Goal: Check status: Check status

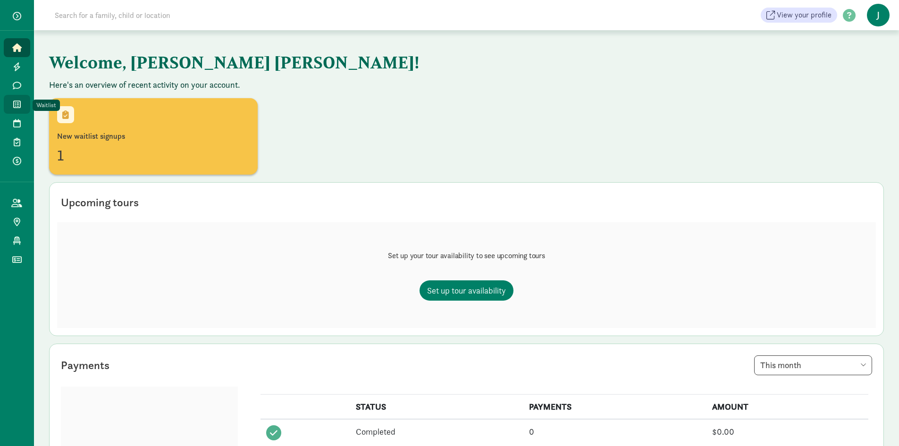
click at [19, 105] on icon at bounding box center [17, 104] width 8 height 8
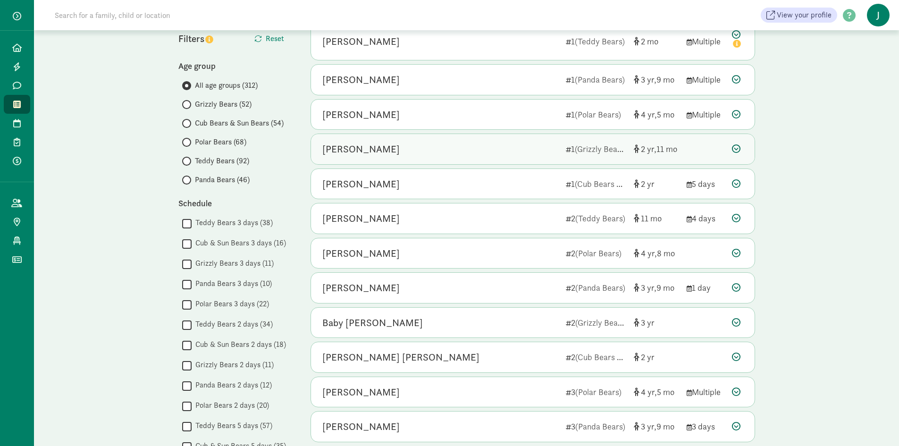
scroll to position [94, 0]
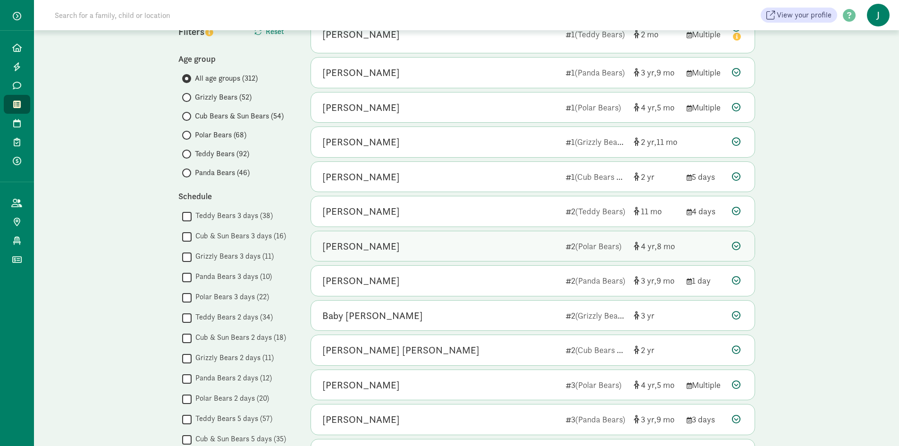
click at [370, 242] on div "[PERSON_NAME]" at bounding box center [360, 246] width 77 height 15
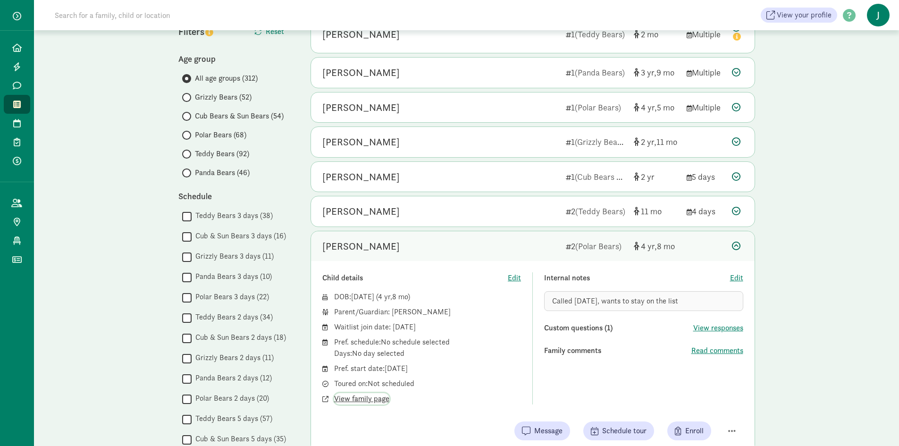
click at [355, 398] on span "View family page" at bounding box center [361, 398] width 55 height 11
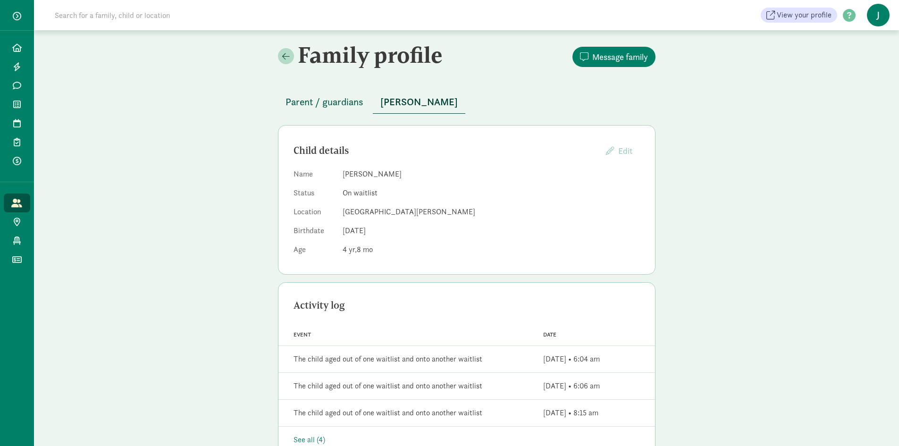
click at [323, 101] on span "Parent / guardians" at bounding box center [325, 101] width 78 height 15
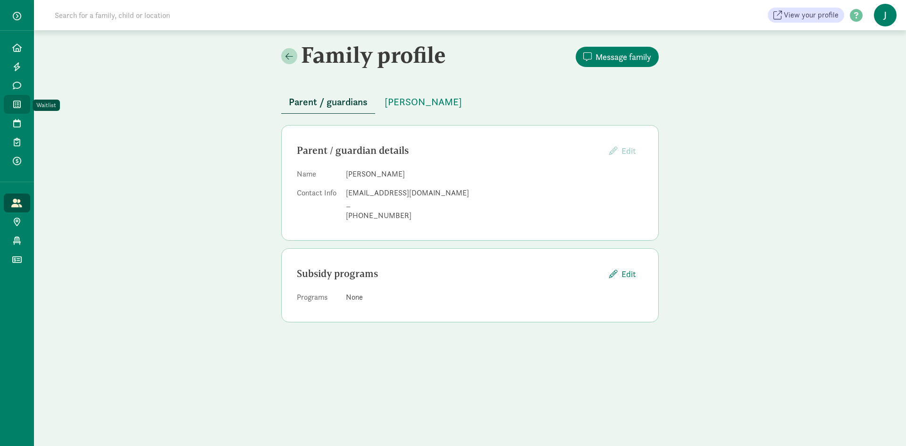
click at [14, 105] on icon at bounding box center [17, 104] width 8 height 8
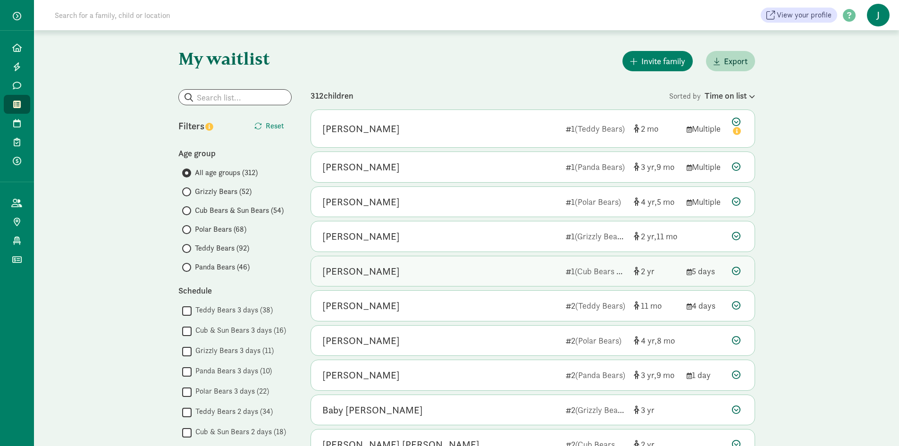
click at [347, 270] on div "[PERSON_NAME]" at bounding box center [360, 271] width 77 height 15
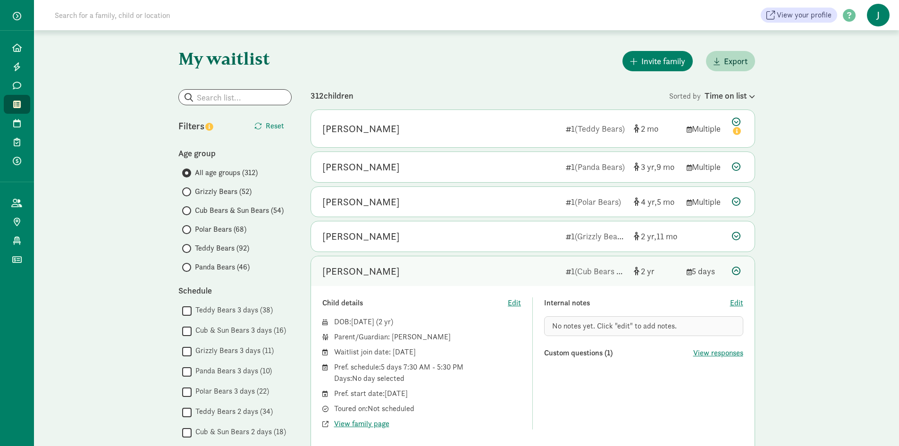
click at [369, 127] on div "Lyla Blatnik" at bounding box center [360, 128] width 77 height 15
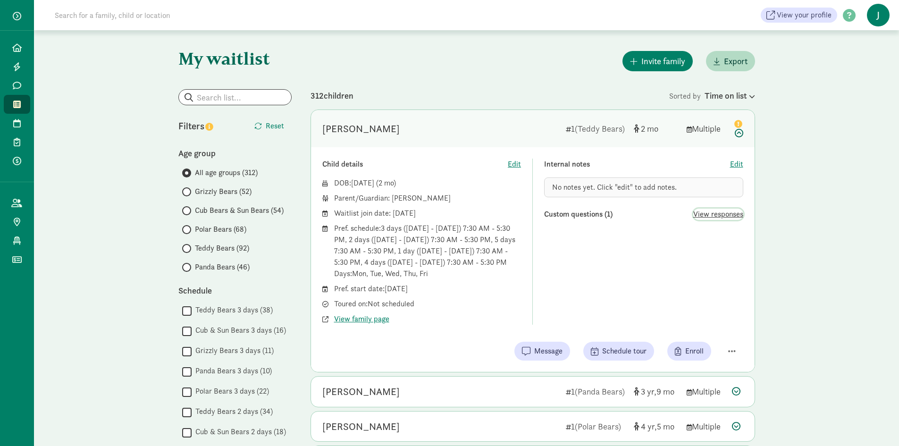
click at [709, 211] on span "View responses" at bounding box center [718, 214] width 50 height 11
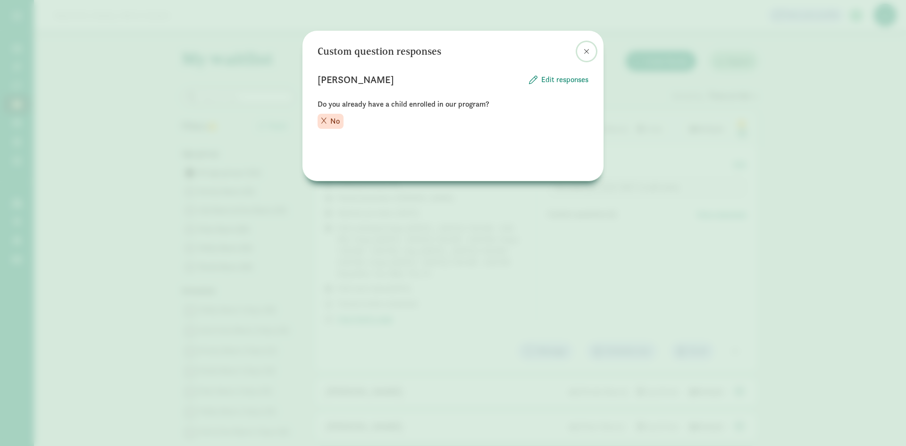
click at [589, 48] on span at bounding box center [587, 52] width 6 height 8
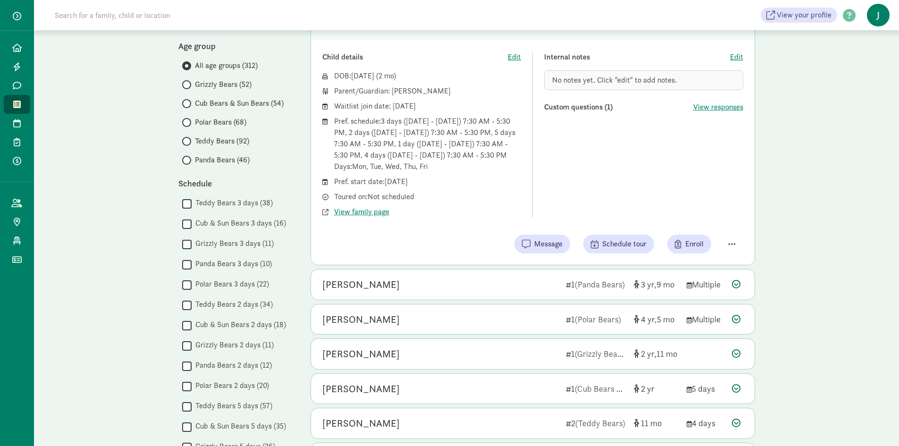
scroll to position [47, 0]
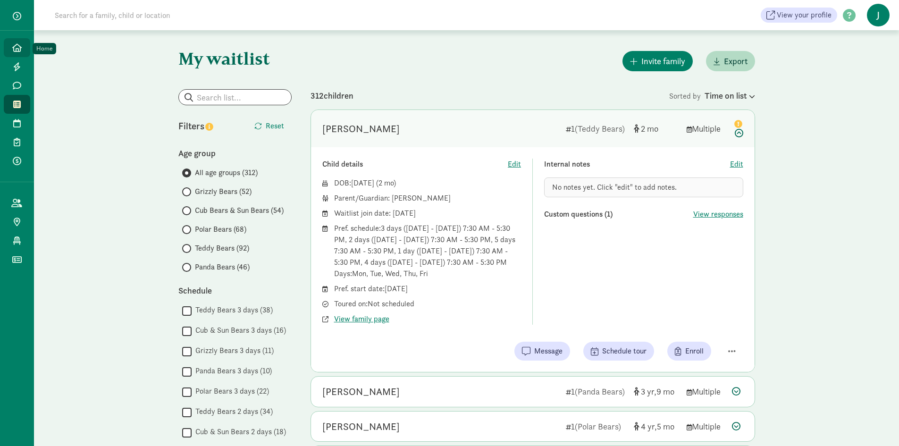
click at [15, 43] on icon at bounding box center [16, 47] width 9 height 8
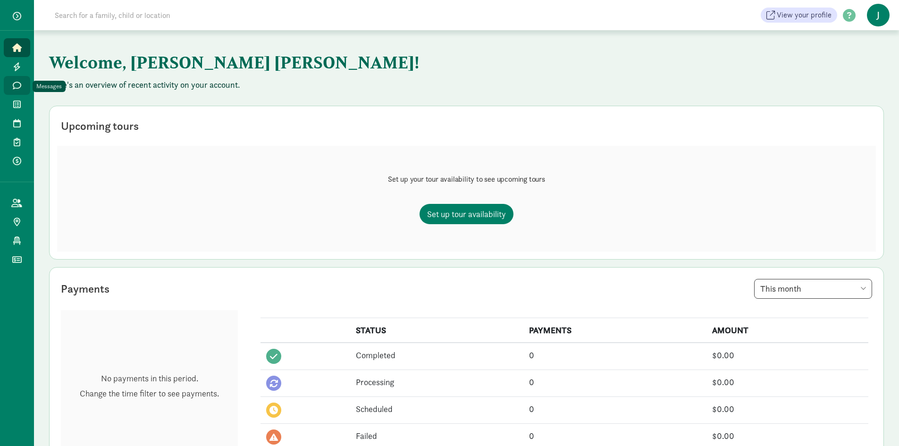
click at [17, 85] on icon at bounding box center [17, 85] width 8 height 8
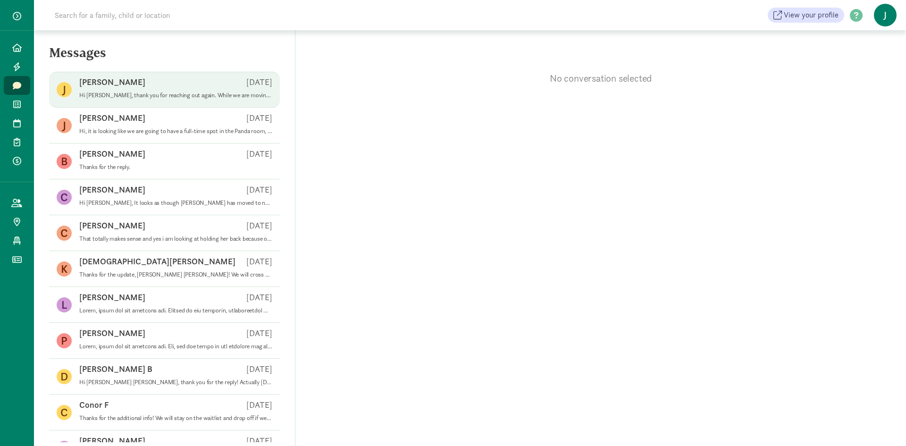
click at [140, 96] on p "Hi [PERSON_NAME], thank you for reaching out again. While we are moving towards…" at bounding box center [175, 96] width 193 height 8
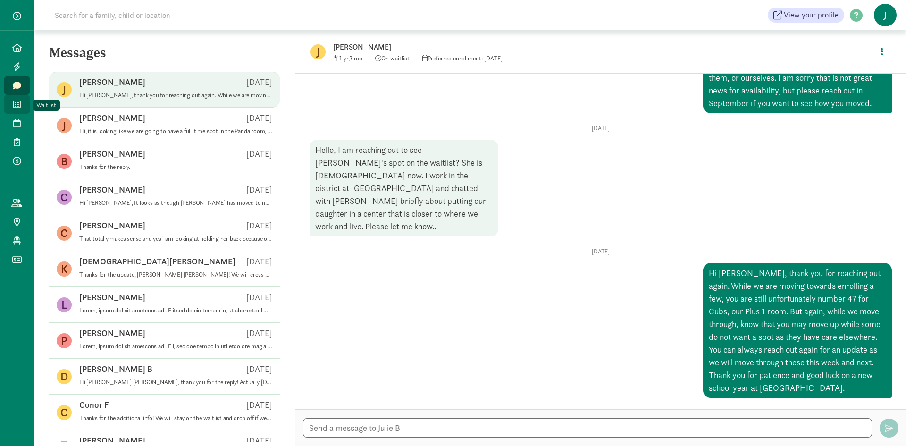
click at [14, 104] on icon at bounding box center [17, 104] width 8 height 8
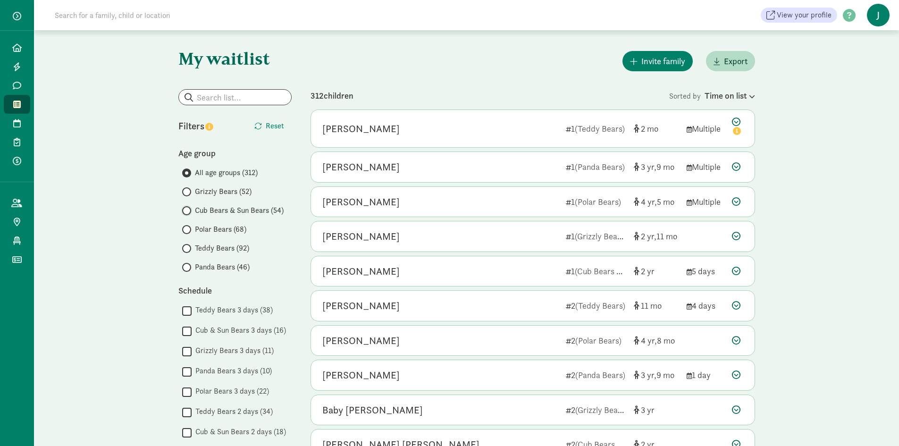
click at [186, 210] on input "Cub Bears & Sun Bears (54)" at bounding box center [185, 211] width 6 height 6
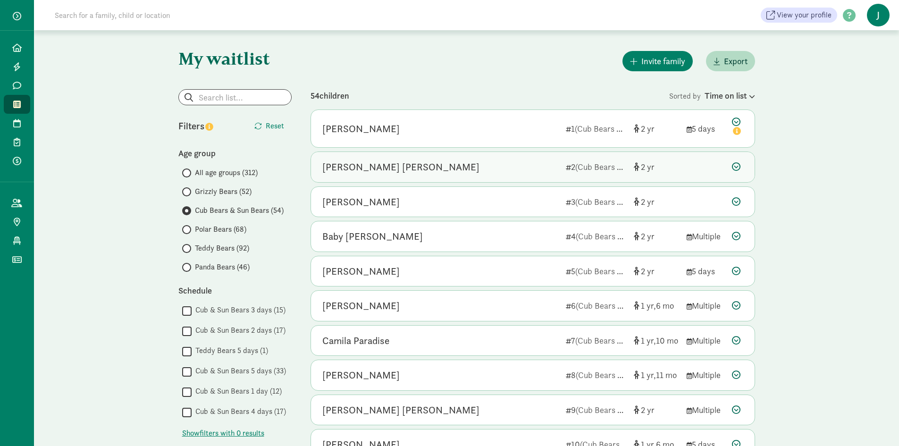
click at [414, 163] on div "[PERSON_NAME] [PERSON_NAME]" at bounding box center [440, 167] width 236 height 15
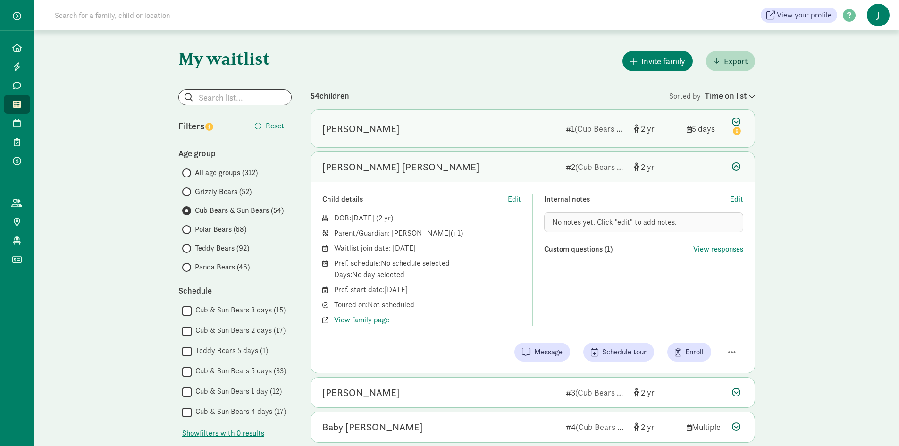
click at [437, 134] on div "[PERSON_NAME]" at bounding box center [440, 128] width 236 height 15
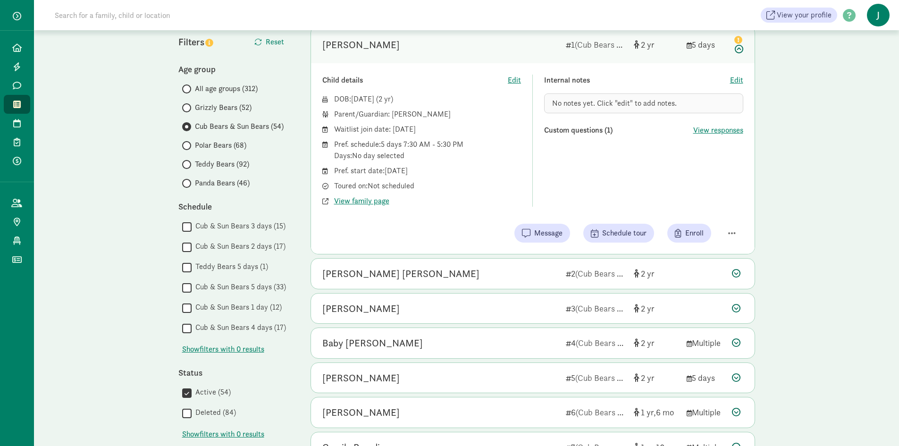
scroll to position [94, 0]
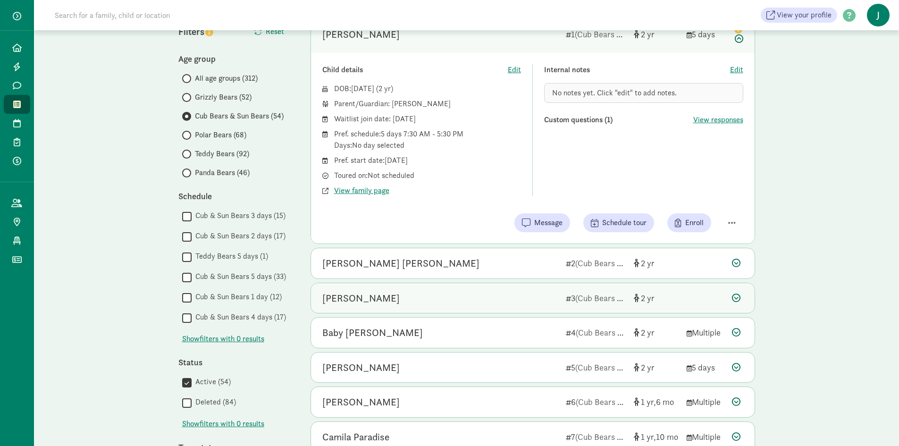
click at [415, 298] on div "[PERSON_NAME]" at bounding box center [440, 298] width 236 height 15
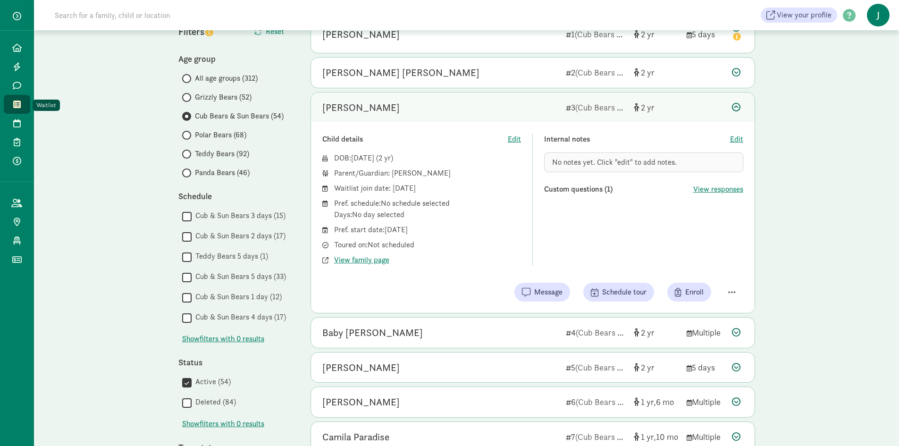
click at [22, 101] on span at bounding box center [16, 104] width 11 height 8
